Goal: Task Accomplishment & Management: Manage account settings

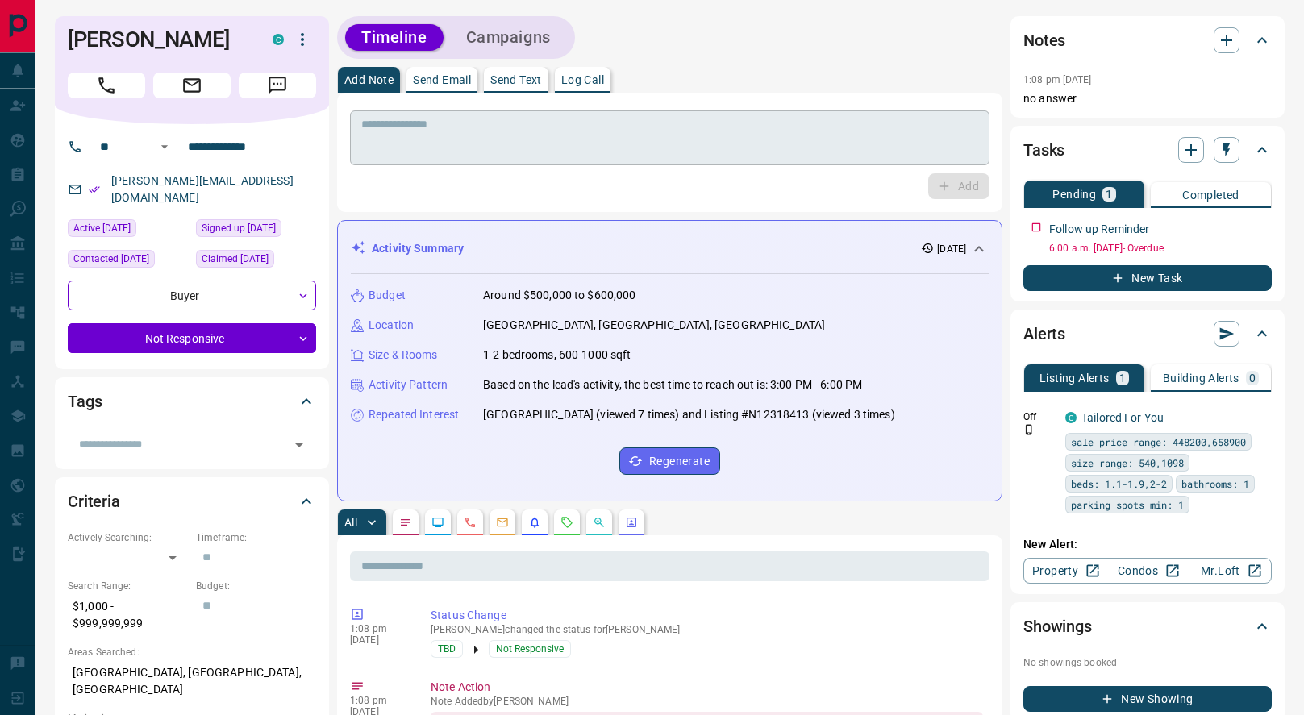
click at [614, 152] on textarea at bounding box center [669, 138] width 617 height 41
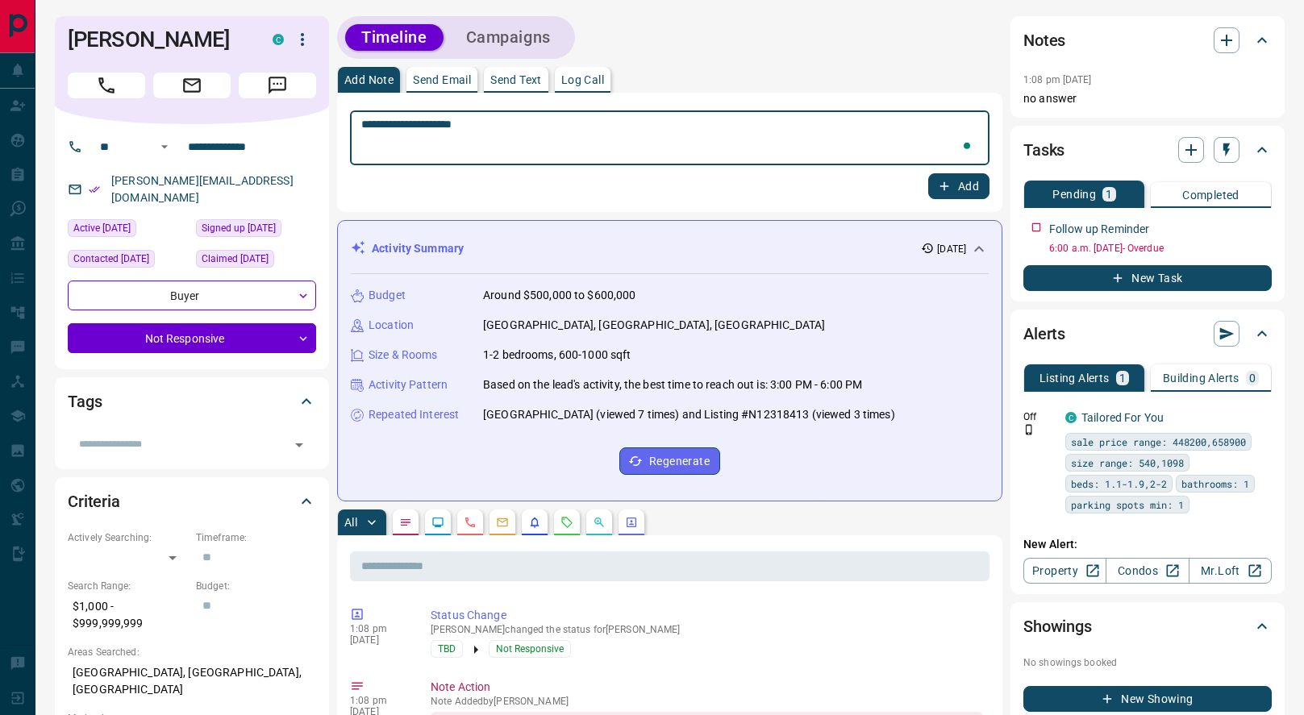
type textarea "**********"
click at [975, 193] on button "Add" at bounding box center [958, 186] width 61 height 26
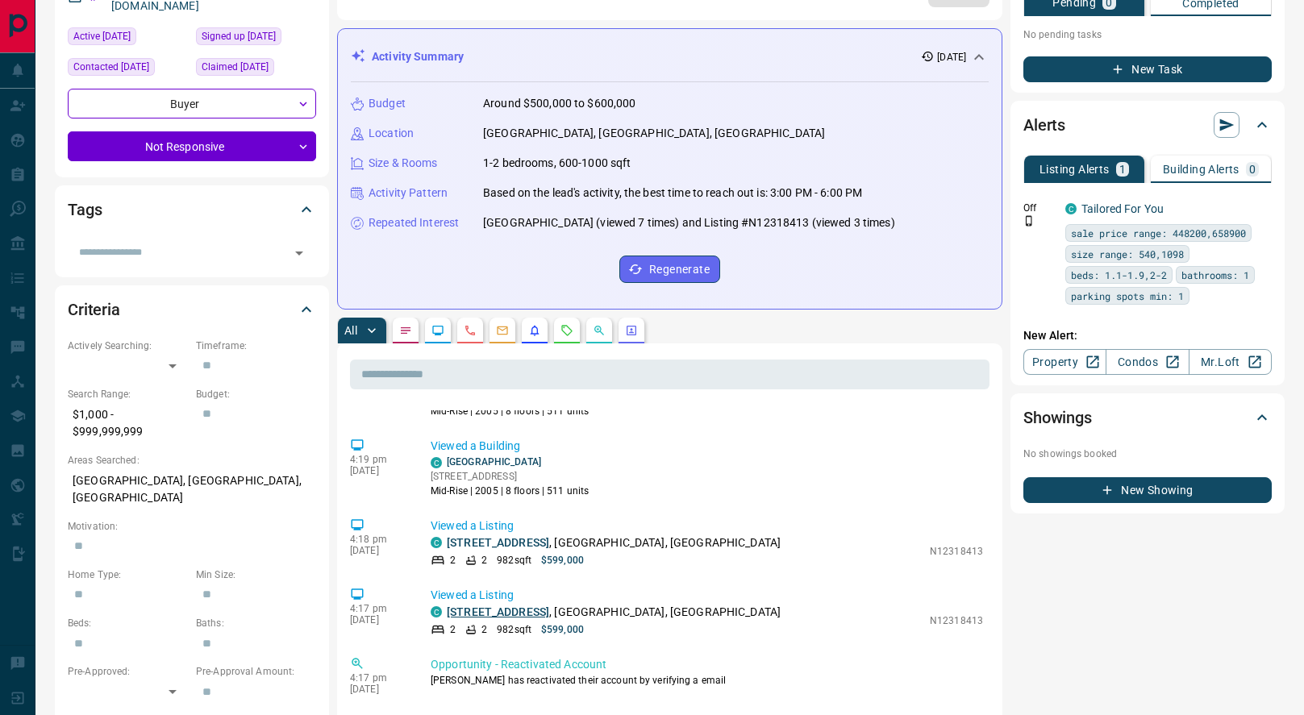
scroll to position [701, 0]
click at [475, 458] on link "[GEOGRAPHIC_DATA]" at bounding box center [494, 459] width 94 height 11
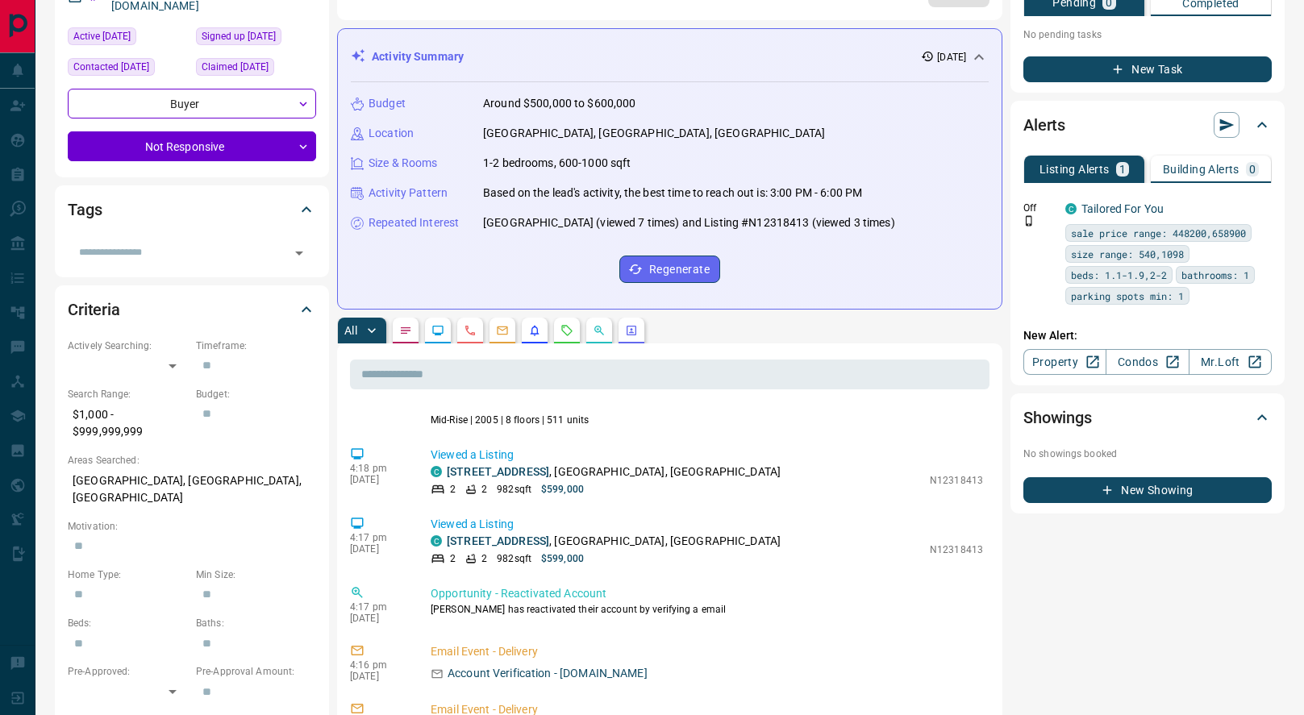
scroll to position [0, 0]
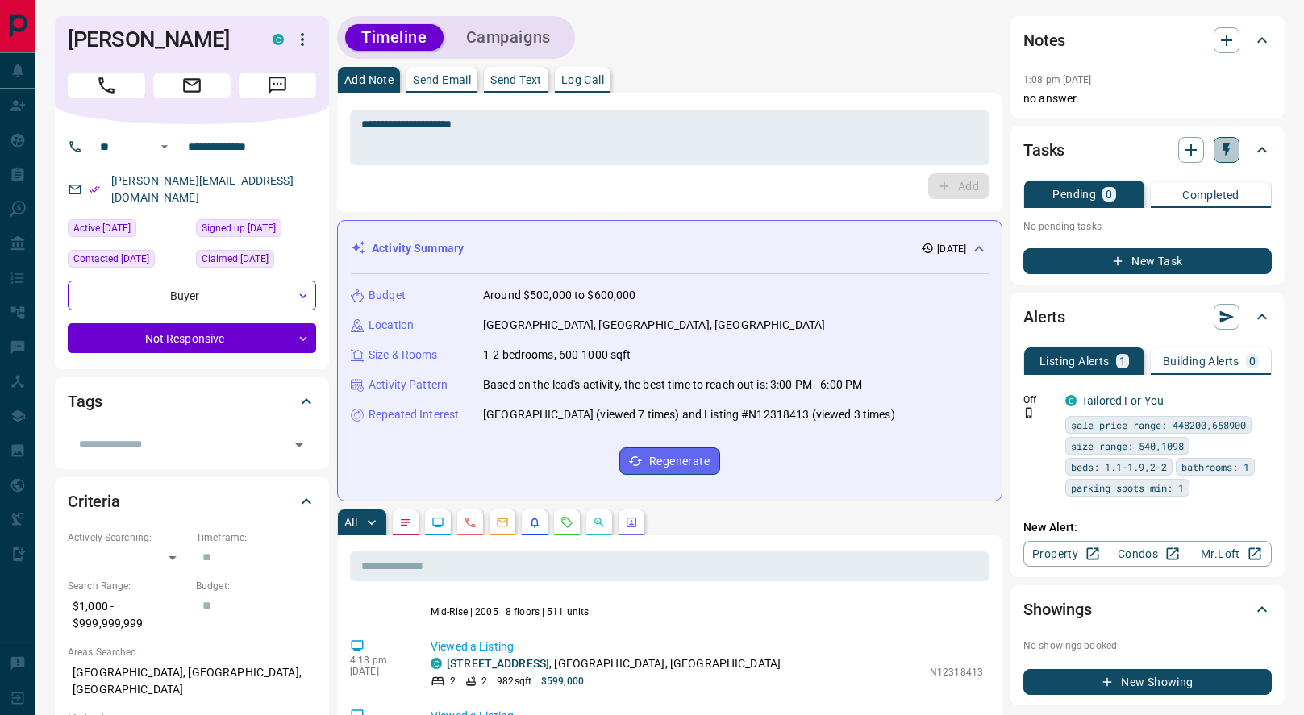
click at [1232, 154] on icon "button" at bounding box center [1226, 150] width 16 height 16
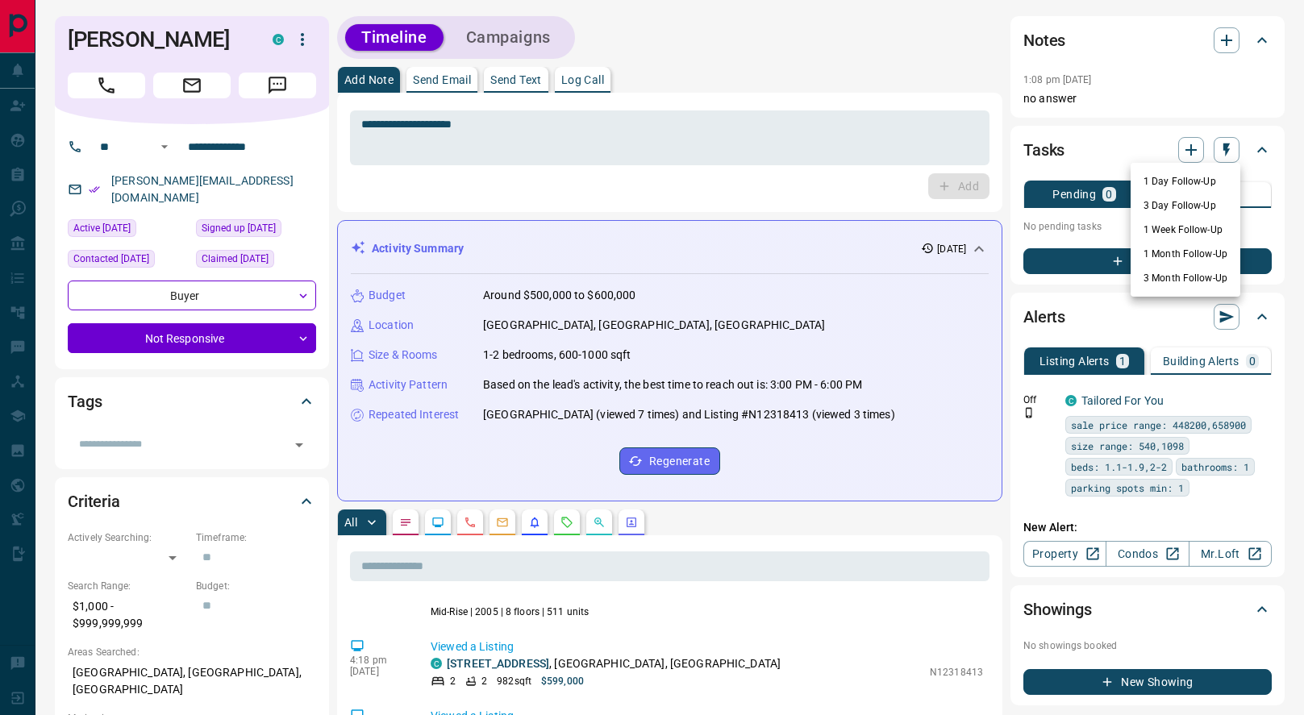
click at [1184, 203] on li "3 Day Follow-Up" at bounding box center [1185, 205] width 110 height 24
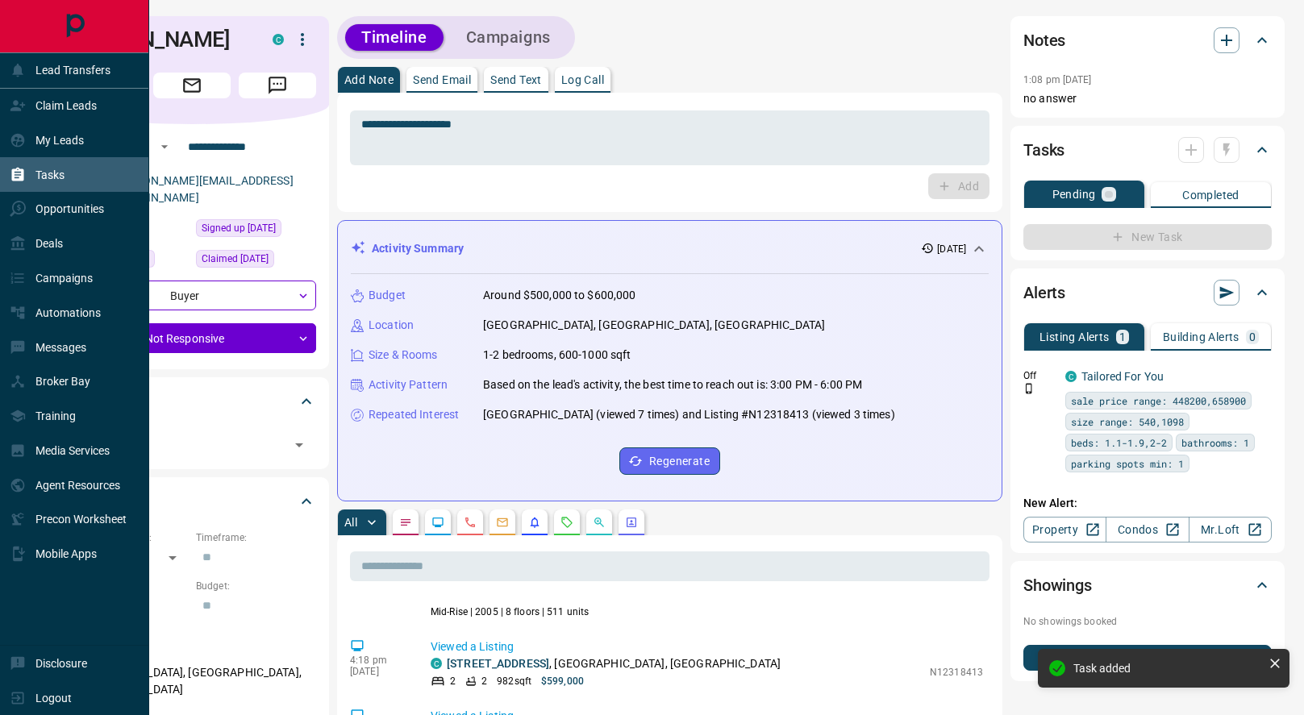
click at [23, 172] on icon at bounding box center [18, 174] width 12 height 14
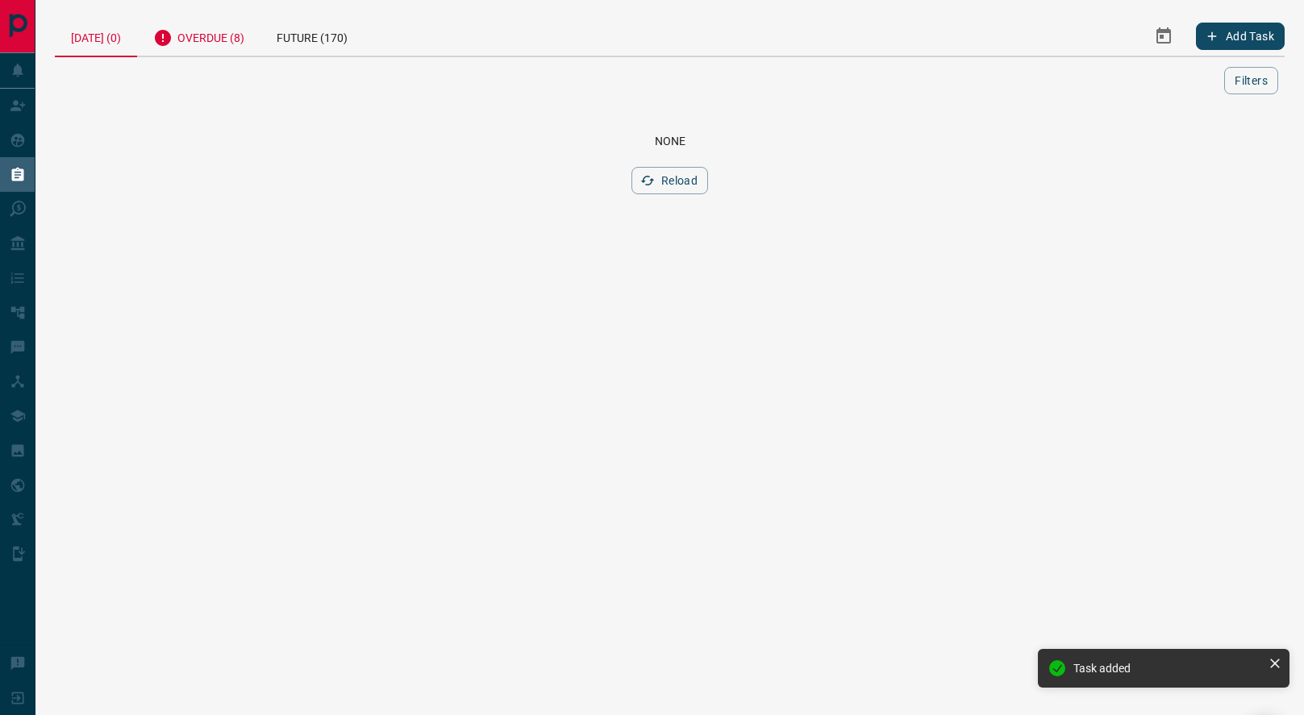
click at [192, 36] on div "Overdue (8)" at bounding box center [198, 36] width 123 height 40
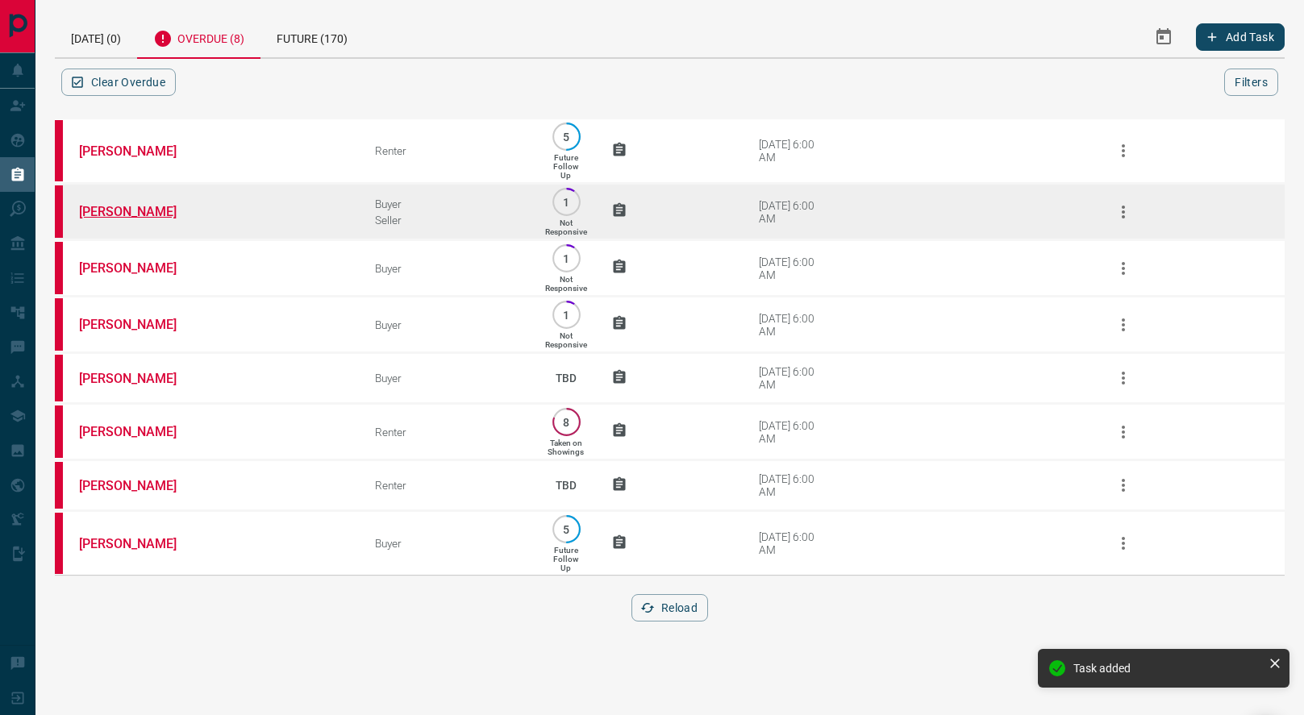
click at [116, 213] on link "[PERSON_NAME]" at bounding box center [139, 211] width 121 height 15
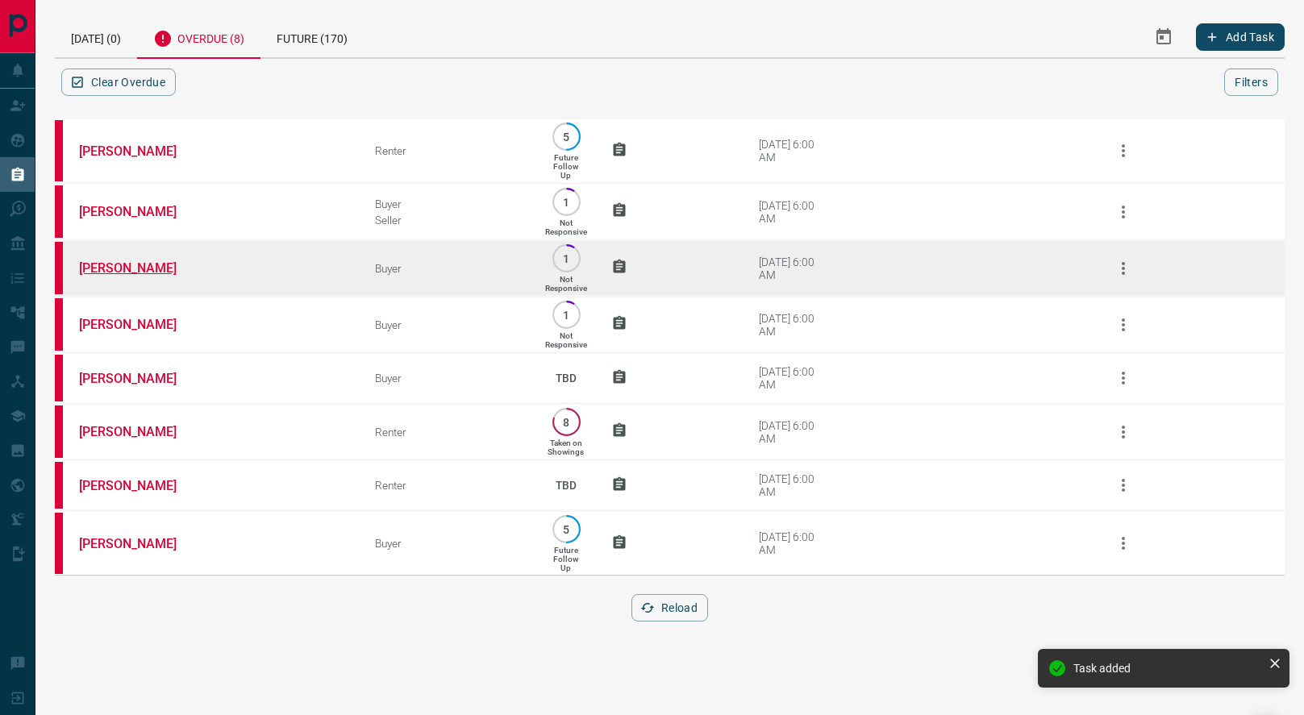
click at [127, 275] on link "[PERSON_NAME]" at bounding box center [139, 267] width 121 height 15
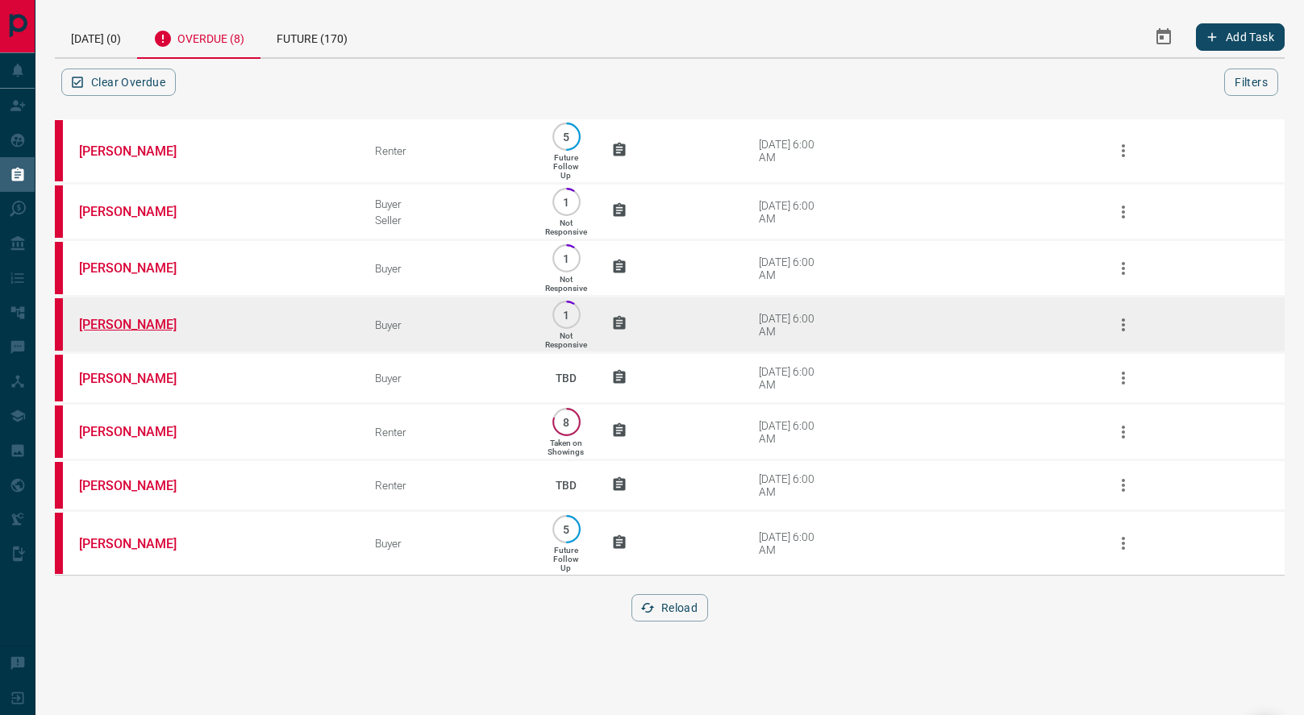
click at [124, 332] on link "[PERSON_NAME]" at bounding box center [139, 324] width 121 height 15
